Goal: Obtain resource: Obtain resource

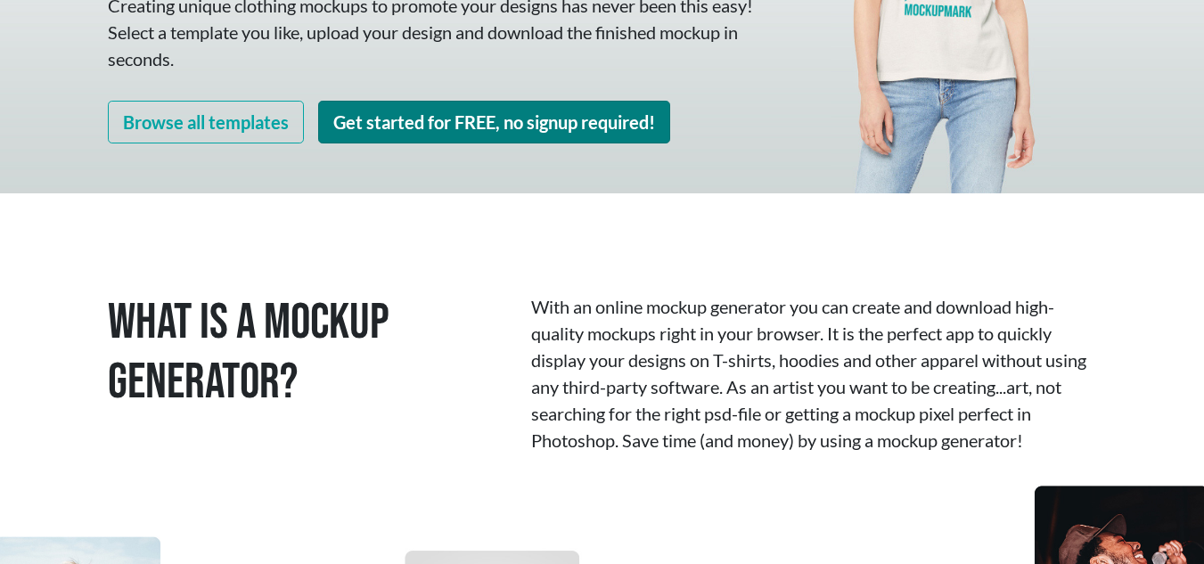
scroll to position [354, 0]
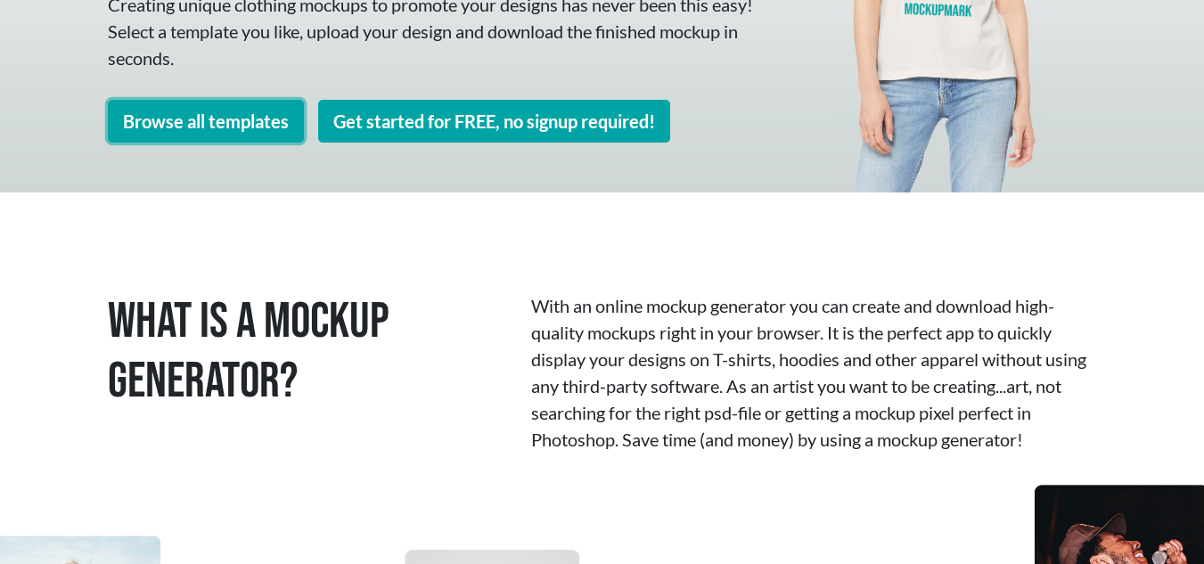
click at [228, 120] on link "Browse all templates" at bounding box center [206, 121] width 196 height 43
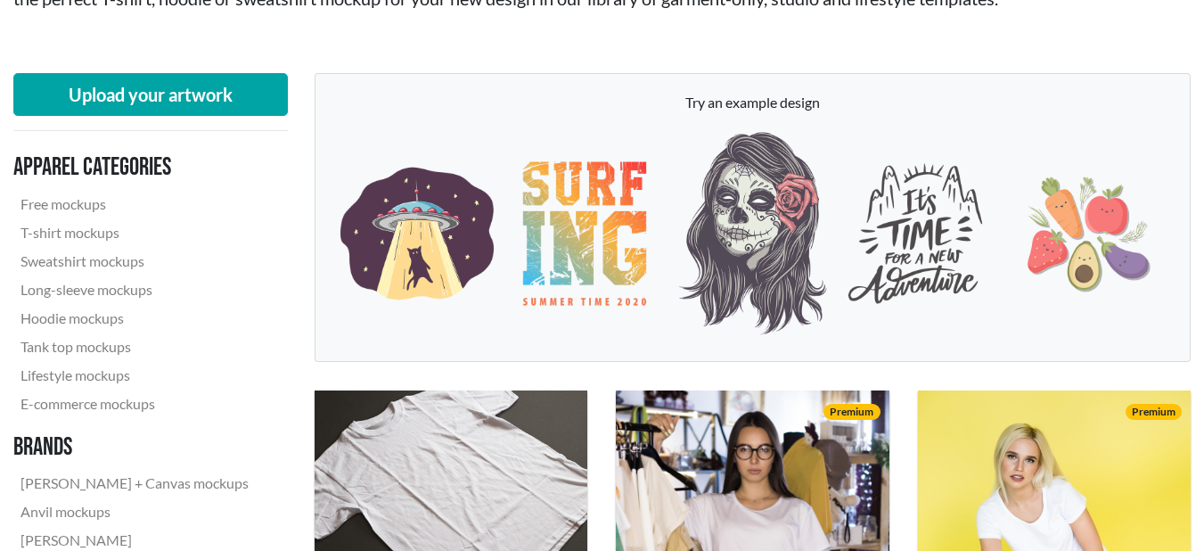
scroll to position [206, 0]
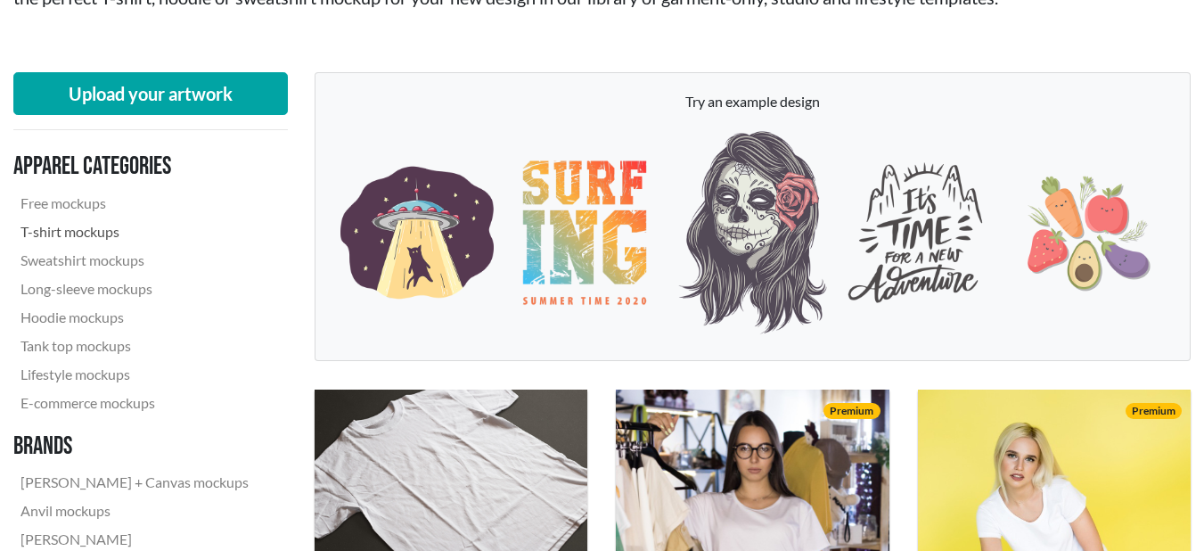
click at [61, 217] on link "T-shirt mockups" at bounding box center [134, 231] width 242 height 29
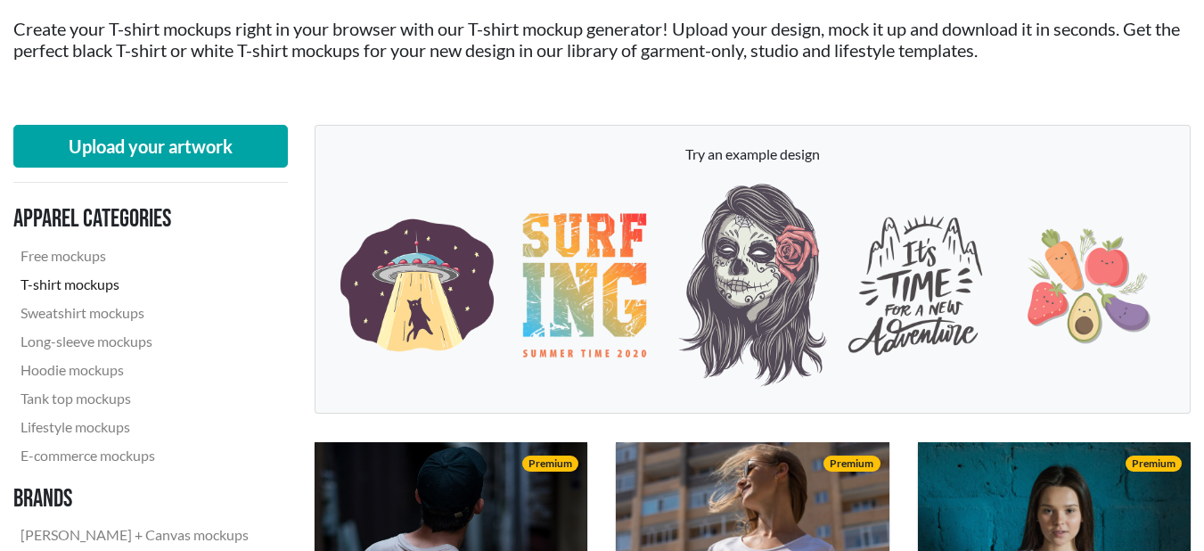
scroll to position [154, 0]
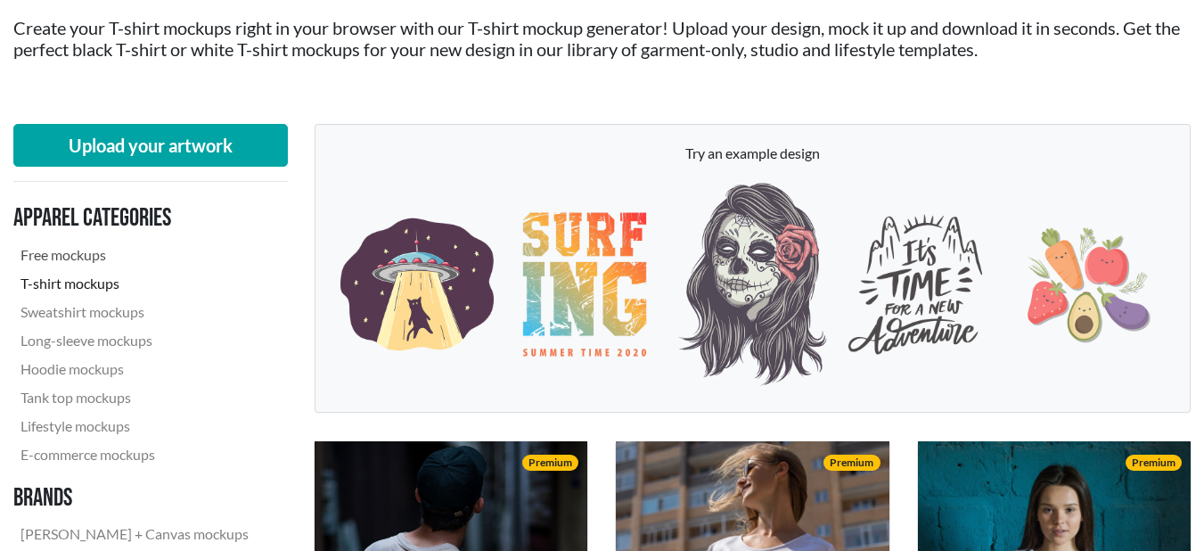
click at [87, 258] on link "Free mockups" at bounding box center [134, 255] width 242 height 29
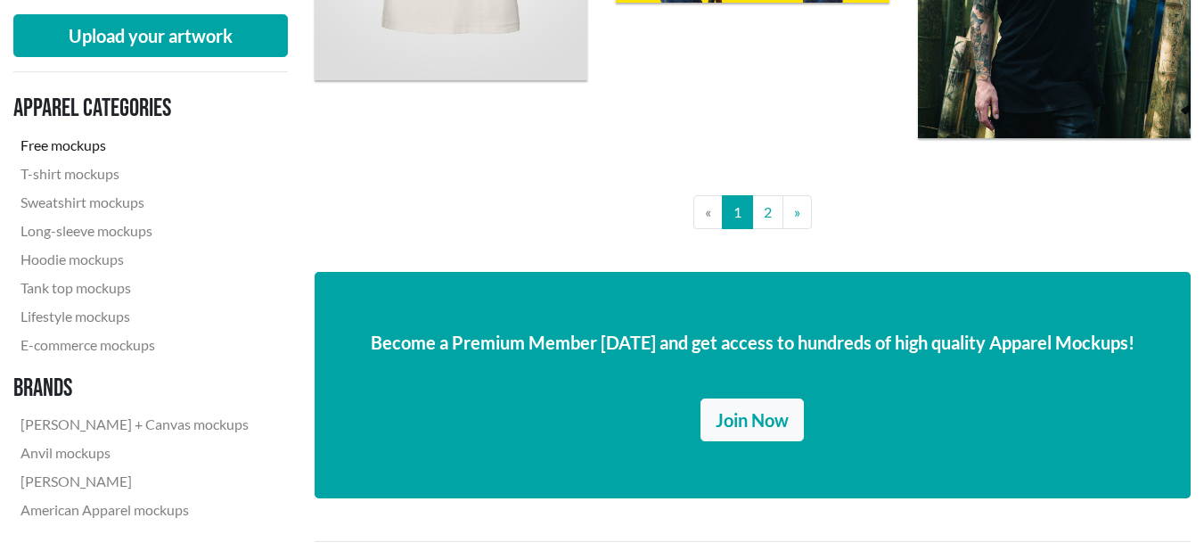
scroll to position [3270, 0]
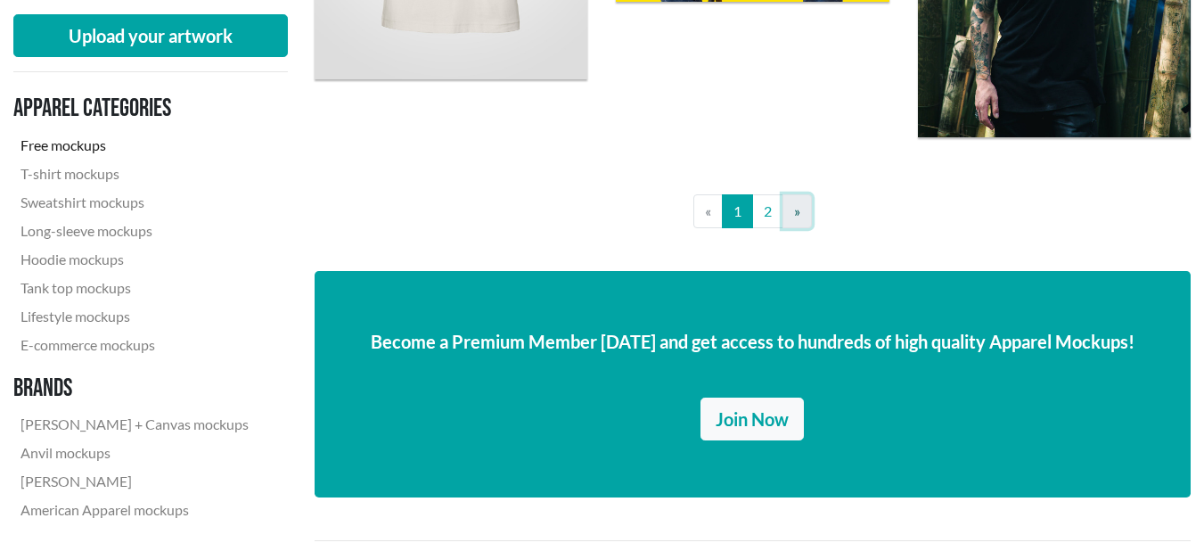
click at [785, 221] on link "» Next" at bounding box center [797, 211] width 29 height 34
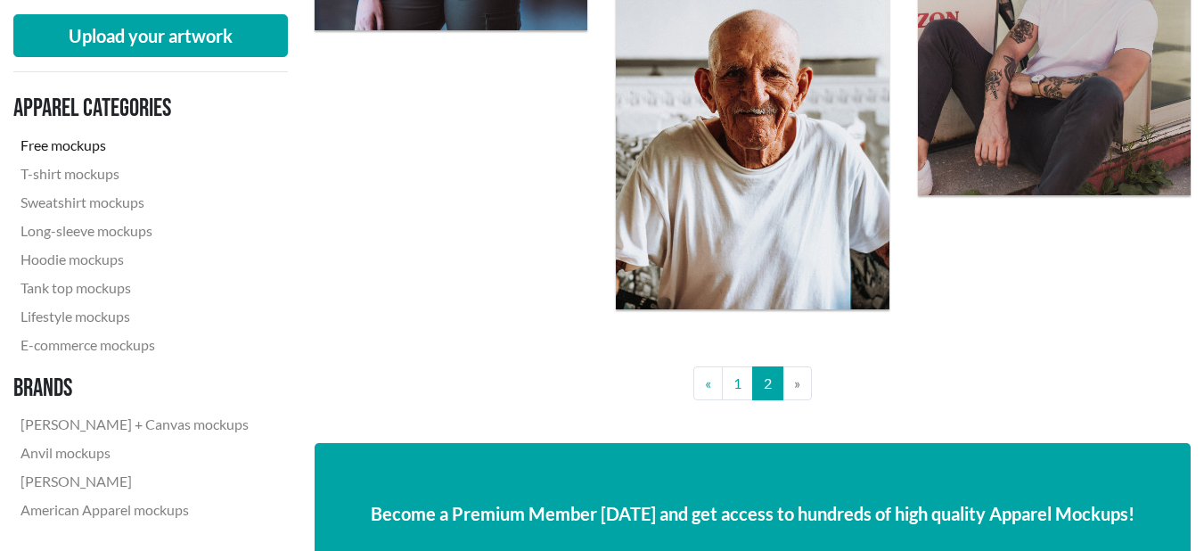
scroll to position [1760, 0]
